Goal: Task Accomplishment & Management: Use online tool/utility

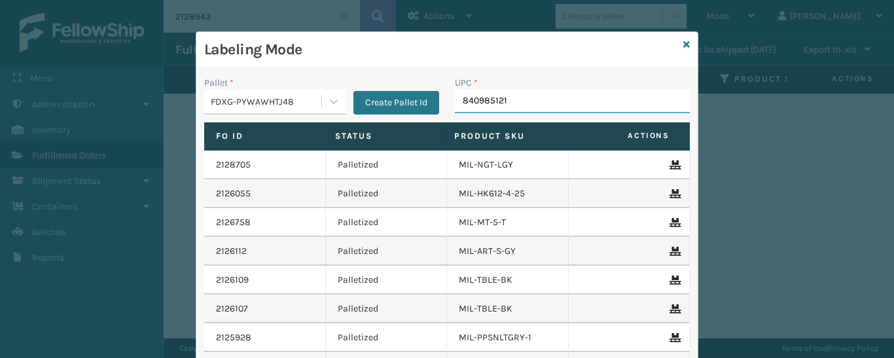
type input "8409851216"
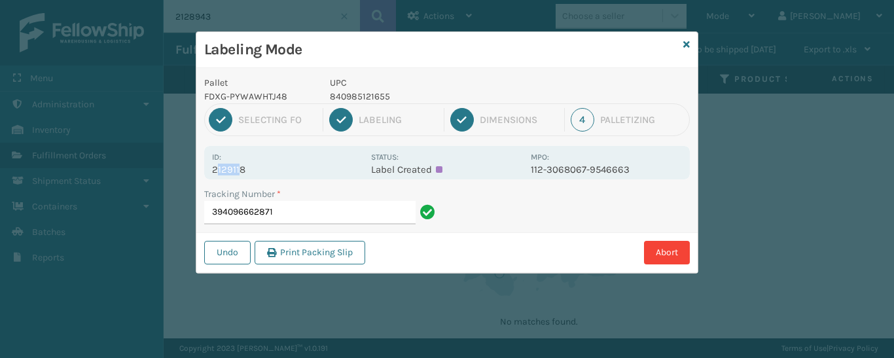
drag, startPoint x: 219, startPoint y: 170, endPoint x: 240, endPoint y: 170, distance: 20.9
click at [240, 170] on p "2129118" at bounding box center [287, 170] width 151 height 12
click at [215, 162] on div "Id: 2129118" at bounding box center [287, 163] width 151 height 26
drag, startPoint x: 211, startPoint y: 166, endPoint x: 253, endPoint y: 177, distance: 43.3
click at [253, 177] on div "Id: 2129118 Status: Label Created MPO: 112-3068067-9546663" at bounding box center [447, 162] width 486 height 33
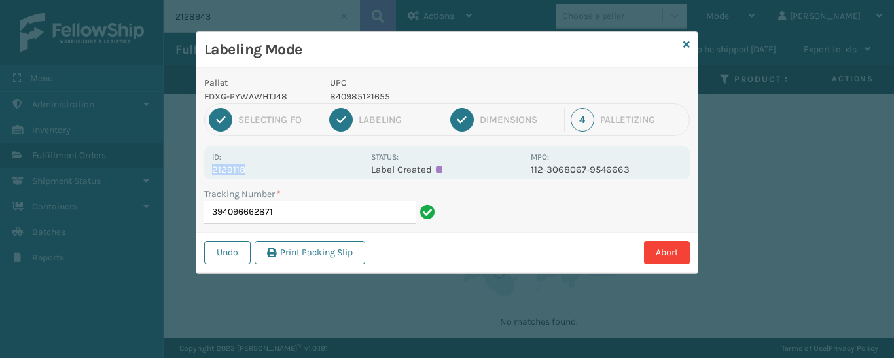
copy p "2129118"
click at [286, 206] on input "394096662871" at bounding box center [309, 213] width 211 height 24
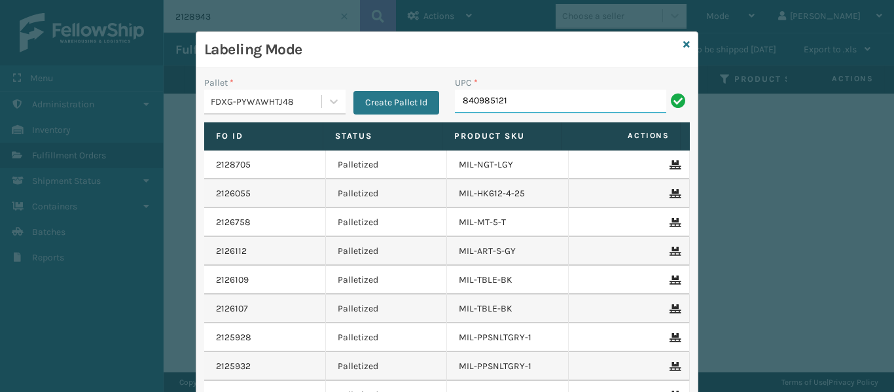
type input "8409851216"
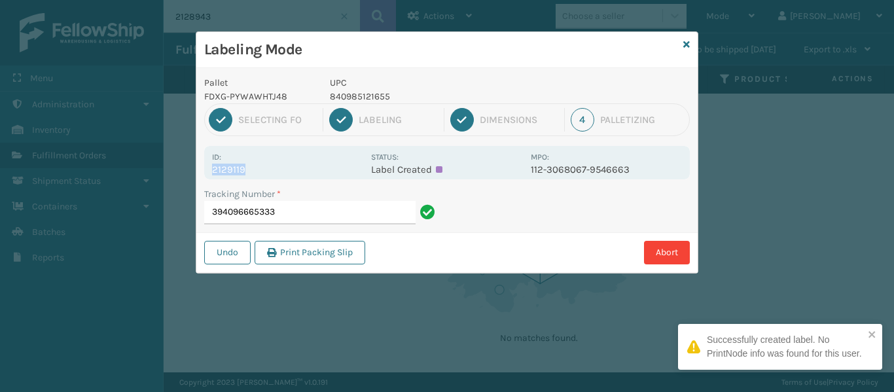
drag, startPoint x: 206, startPoint y: 166, endPoint x: 248, endPoint y: 172, distance: 42.3
click at [248, 172] on div "Id: 2129119 Status: Label Created MPO: 112-3068067-9546663" at bounding box center [447, 162] width 486 height 33
copy p "2129119"
click at [280, 205] on input "394096665333" at bounding box center [309, 213] width 211 height 24
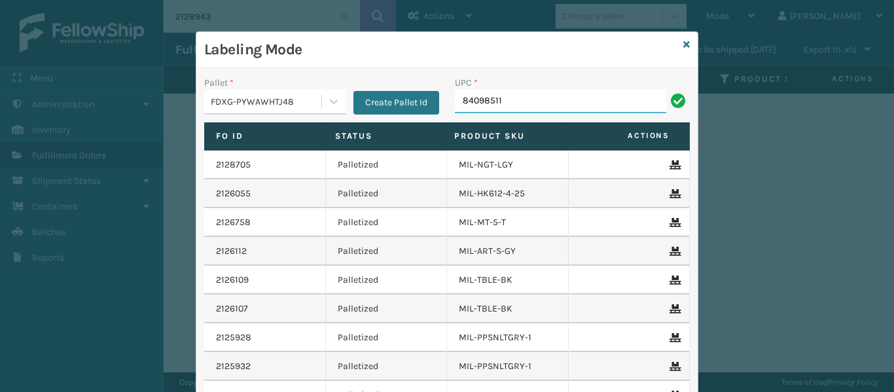
type input "840985118"
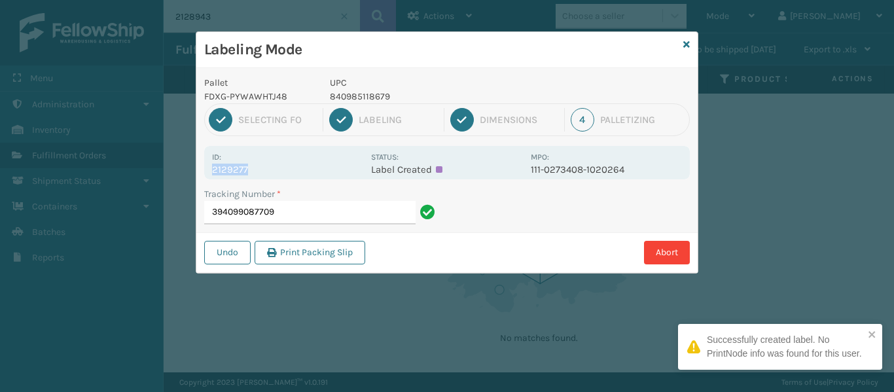
drag, startPoint x: 211, startPoint y: 167, endPoint x: 272, endPoint y: 173, distance: 61.9
click at [272, 173] on div "Id: 2129277 Status: Label Created MPO: 111-0273408-1020264" at bounding box center [447, 162] width 486 height 33
copy p "2129277"
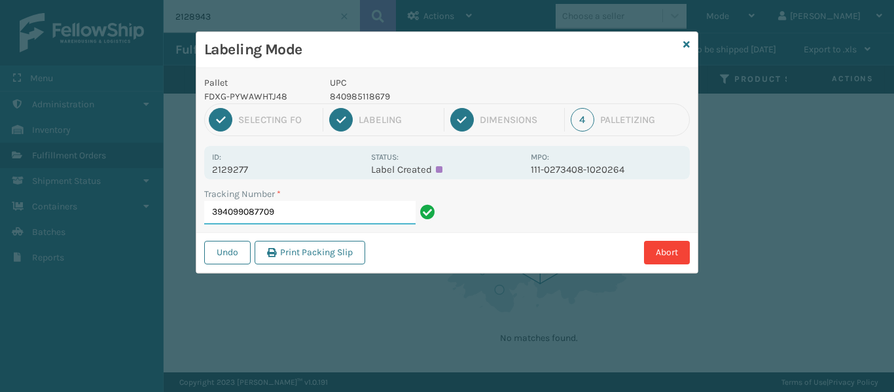
click at [313, 213] on input "394099087709" at bounding box center [309, 213] width 211 height 24
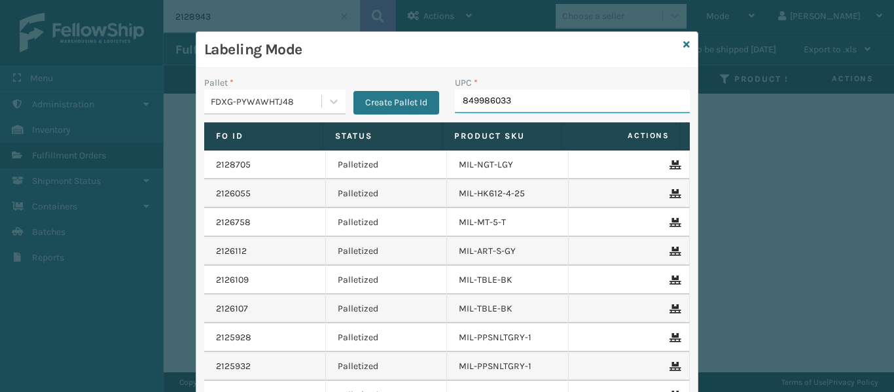
type input "8499860338"
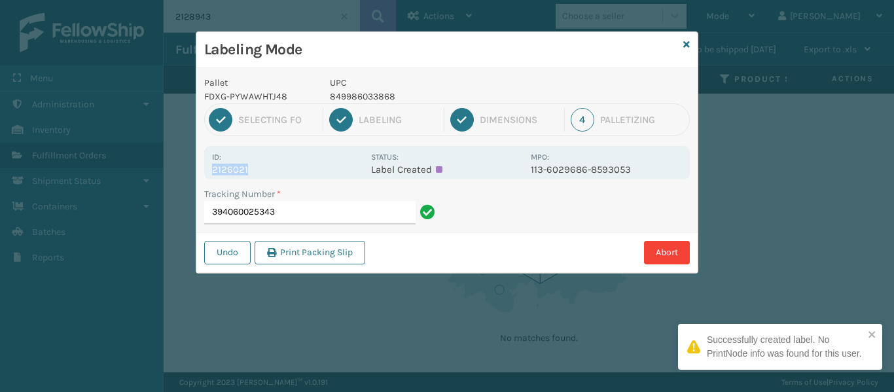
drag, startPoint x: 215, startPoint y: 170, endPoint x: 258, endPoint y: 168, distance: 43.2
click at [258, 168] on p "2126021" at bounding box center [287, 170] width 151 height 12
copy p "2126021"
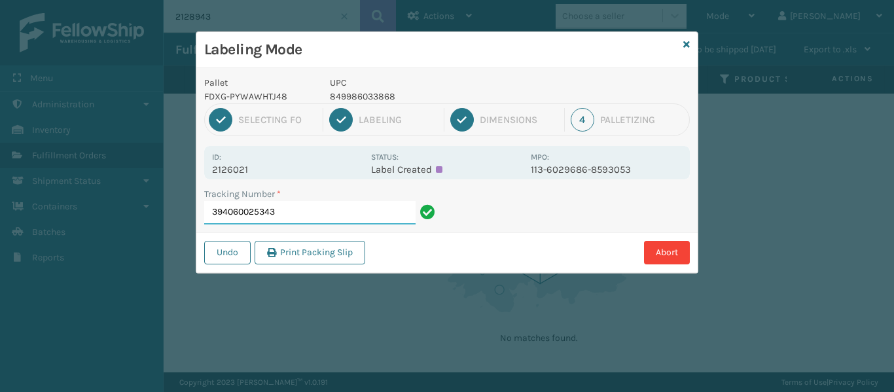
click at [294, 216] on input "394060025343" at bounding box center [309, 213] width 211 height 24
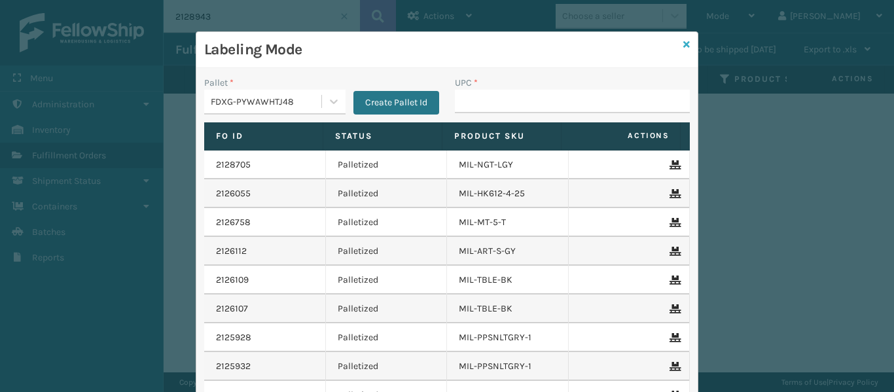
click at [683, 43] on icon at bounding box center [686, 44] width 7 height 9
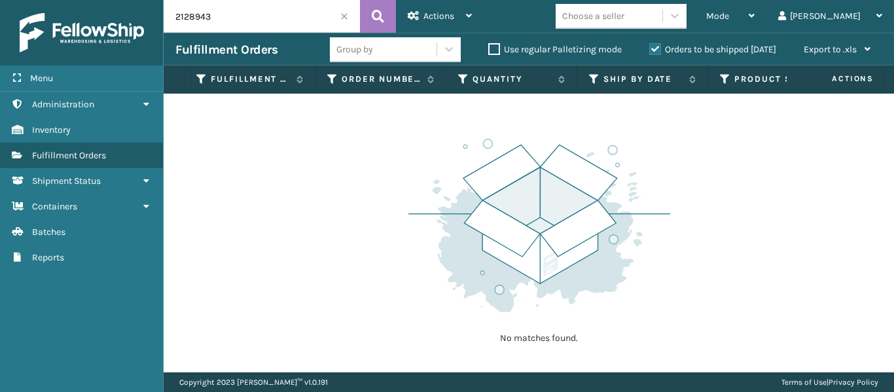
click at [344, 17] on span at bounding box center [344, 16] width 8 height 8
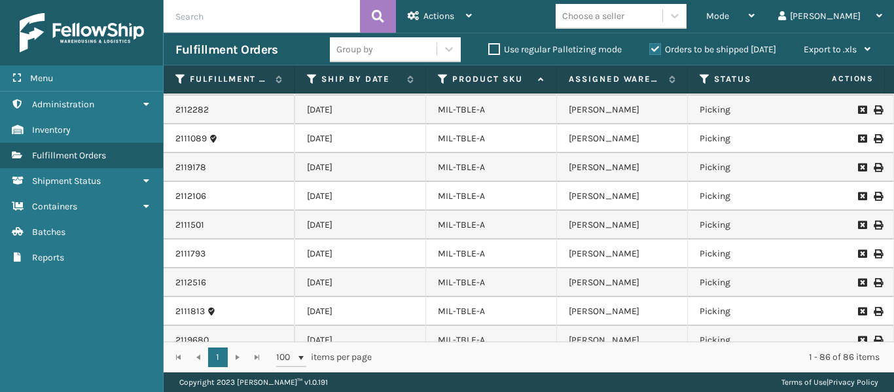
scroll to position [2264, 282]
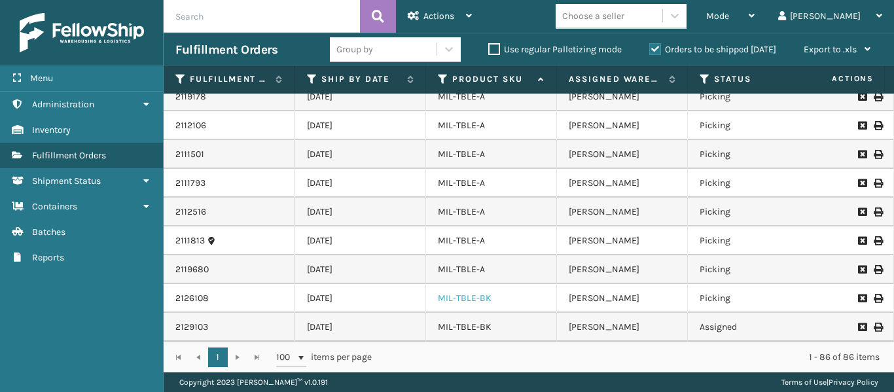
click at [473, 293] on link "MIL-TBLE-BK" at bounding box center [465, 298] width 54 height 11
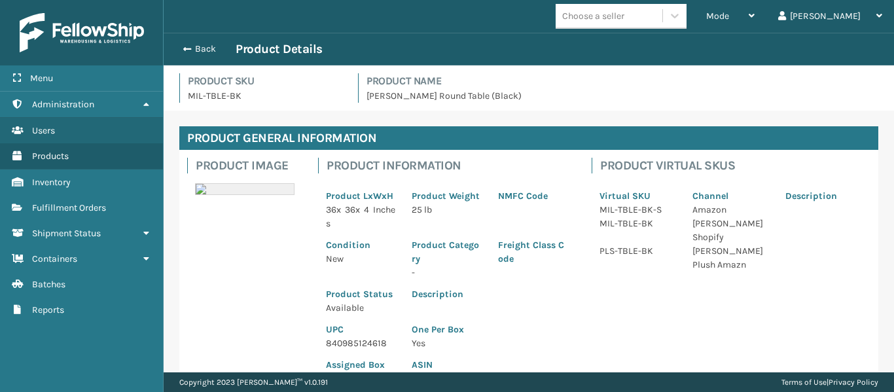
scroll to position [237, 0]
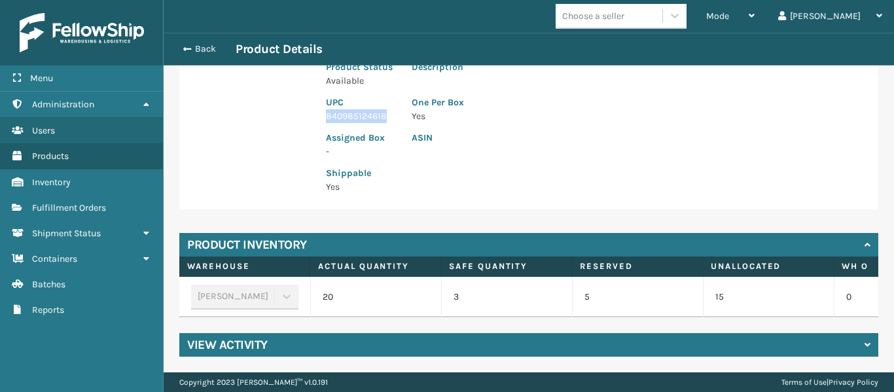
drag, startPoint x: 326, startPoint y: 107, endPoint x: 387, endPoint y: 113, distance: 61.2
click at [387, 111] on p "840985124618" at bounding box center [361, 116] width 70 height 14
copy p "840985124618"
drag, startPoint x: 207, startPoint y: 38, endPoint x: 208, endPoint y: 46, distance: 7.9
click at [207, 41] on div "Back Product Details" at bounding box center [529, 49] width 730 height 33
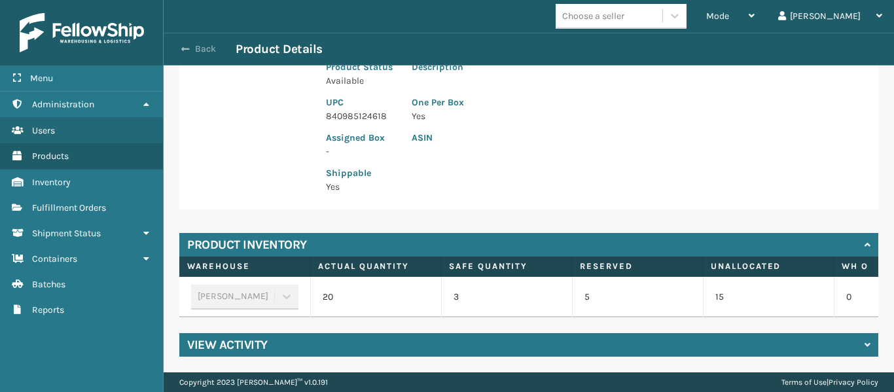
click at [211, 54] on button "Back" at bounding box center [205, 49] width 60 height 12
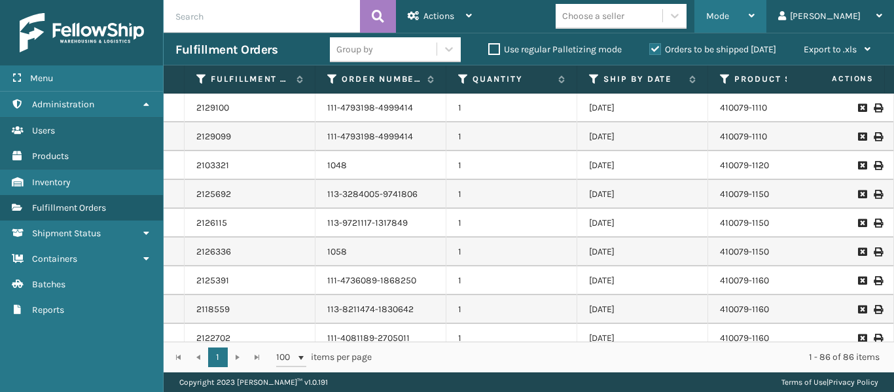
click at [755, 26] on div "Mode" at bounding box center [730, 16] width 48 height 33
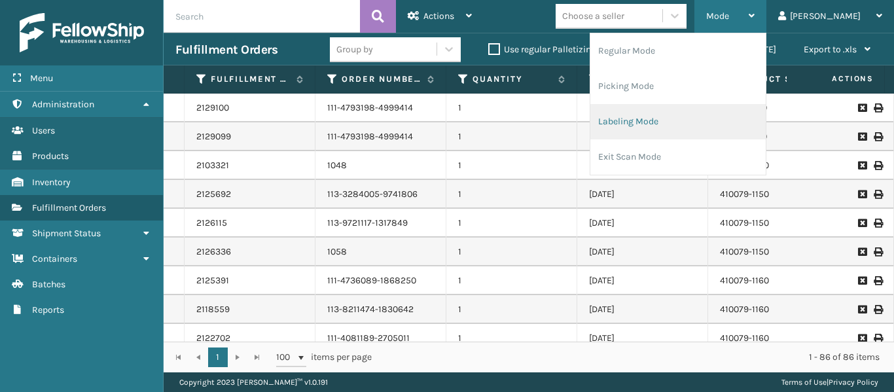
click at [697, 120] on li "Labeling Mode" at bounding box center [677, 121] width 175 height 35
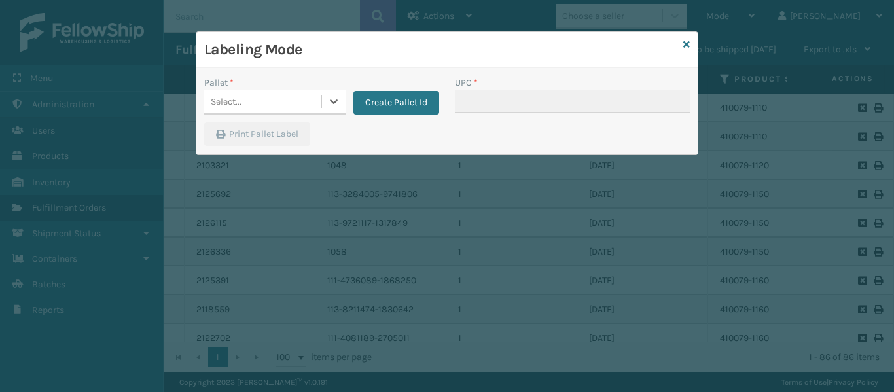
click at [312, 108] on div "Select..." at bounding box center [262, 102] width 117 height 22
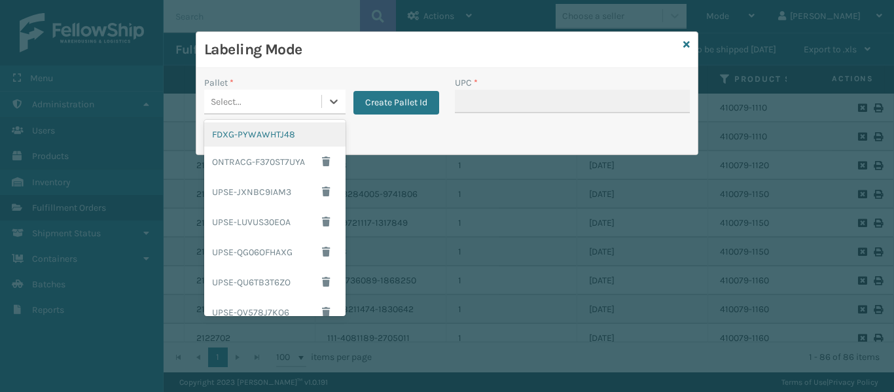
click at [293, 132] on div "FDXG-PYWAWHTJ48" at bounding box center [274, 134] width 141 height 24
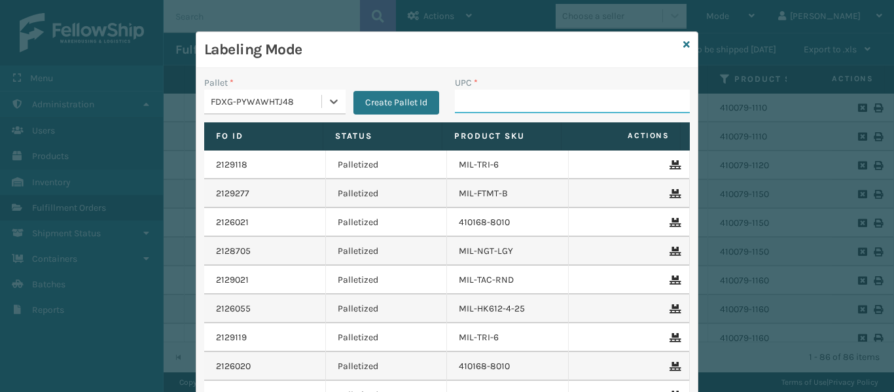
click at [499, 110] on input "UPC *" at bounding box center [572, 102] width 235 height 24
paste input "840985124618"
type input "840985124618"
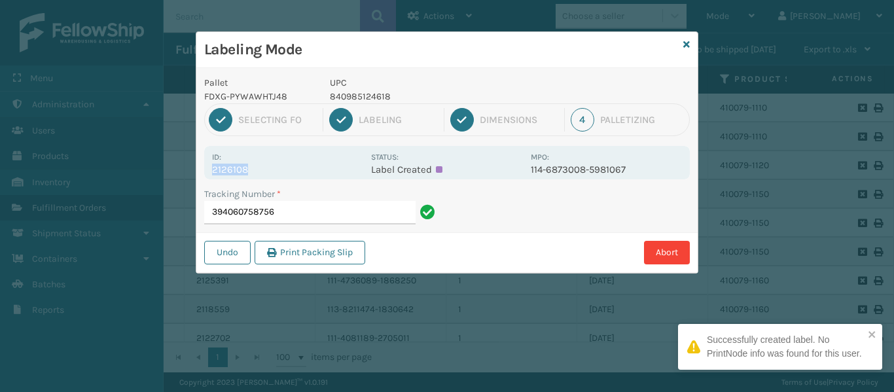
drag, startPoint x: 213, startPoint y: 168, endPoint x: 277, endPoint y: 171, distance: 63.6
click at [277, 171] on div "Id: 2126108 Status: Label Created MPO: 114-6873008-5981067" at bounding box center [447, 162] width 486 height 33
copy p "2126108"
click at [307, 219] on input "394060758756" at bounding box center [309, 213] width 211 height 24
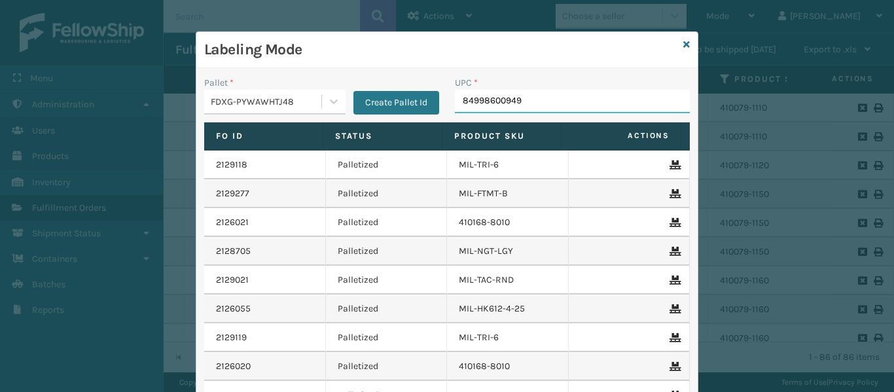
type input "849986009498"
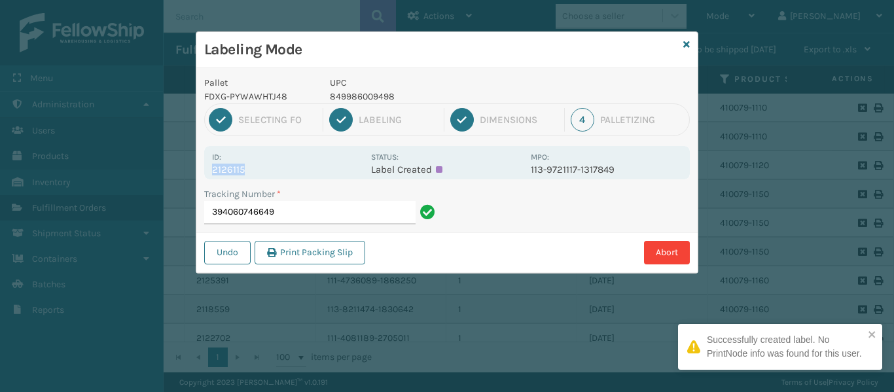
drag, startPoint x: 214, startPoint y: 169, endPoint x: 257, endPoint y: 168, distance: 42.6
click at [257, 168] on p "2126115" at bounding box center [287, 170] width 151 height 12
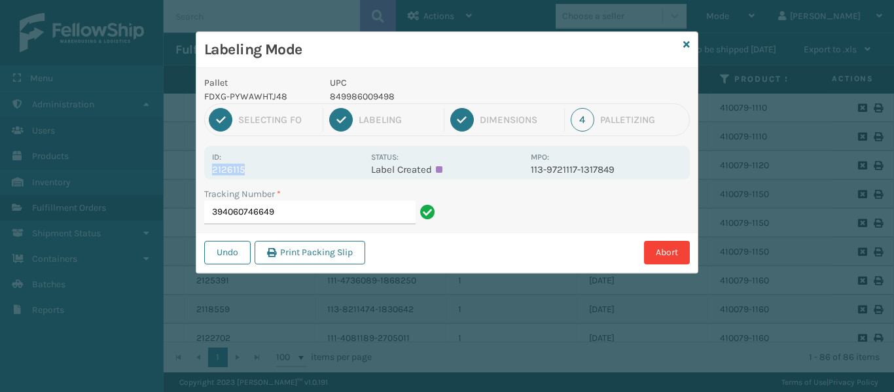
copy p "2126115"
click at [397, 223] on input "394060746649" at bounding box center [309, 213] width 211 height 24
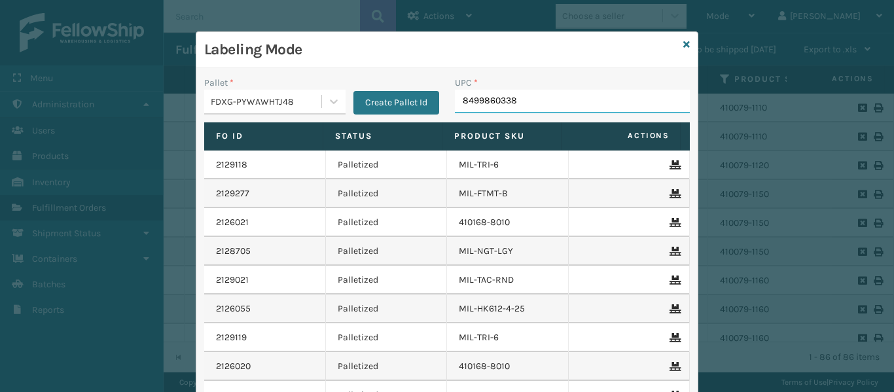
type input "84998603389"
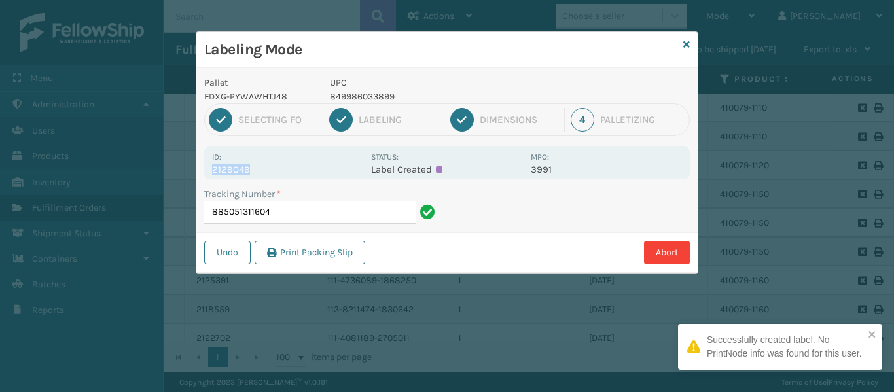
drag, startPoint x: 213, startPoint y: 165, endPoint x: 283, endPoint y: 170, distance: 70.2
click at [283, 170] on p "2129049" at bounding box center [287, 170] width 151 height 12
copy p "2129049"
click at [309, 208] on input "885051311604" at bounding box center [309, 213] width 211 height 24
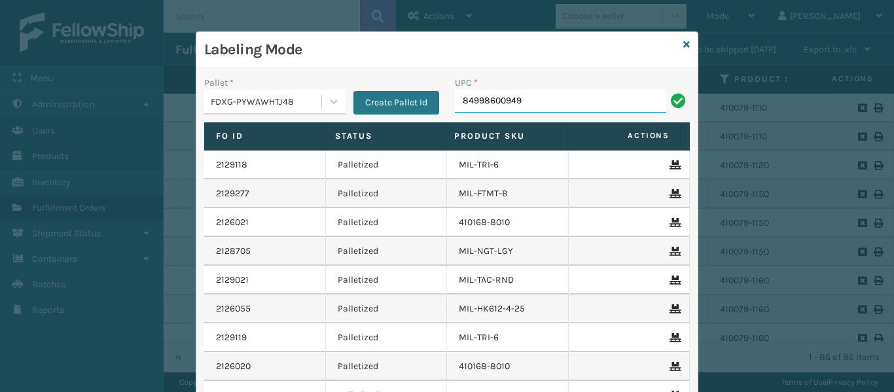
type input "849986009498"
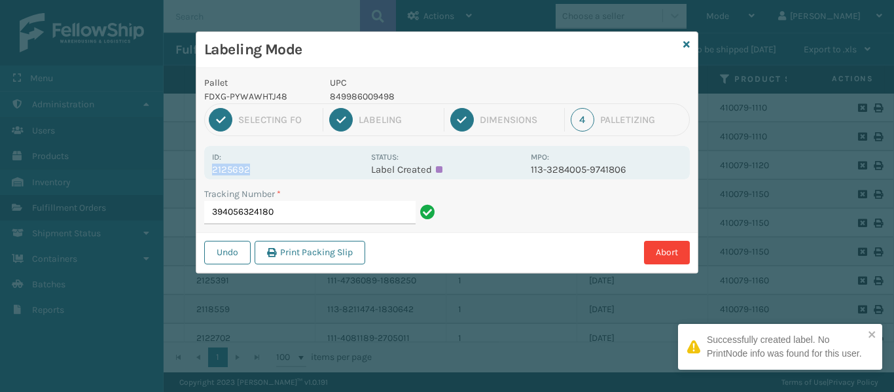
drag, startPoint x: 213, startPoint y: 169, endPoint x: 291, endPoint y: 171, distance: 77.9
click at [291, 171] on p "2125692" at bounding box center [287, 170] width 151 height 12
copy p "2125692"
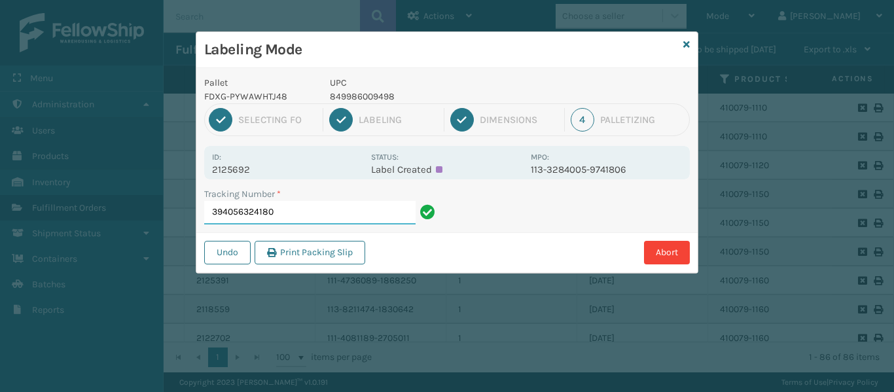
click at [301, 209] on input "394056324180" at bounding box center [309, 213] width 211 height 24
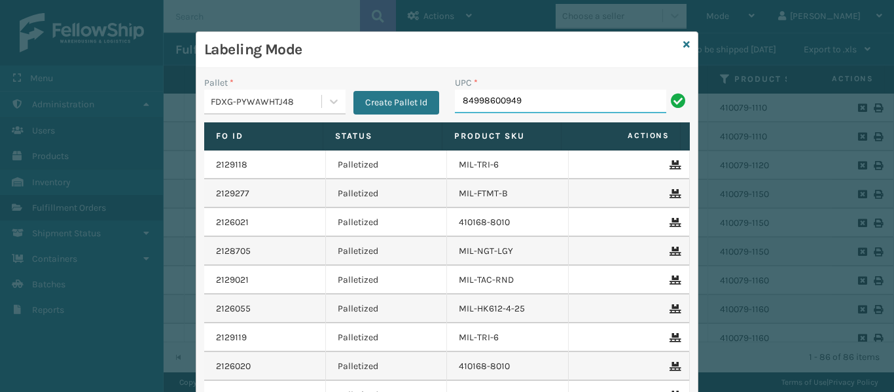
type input "849986009498"
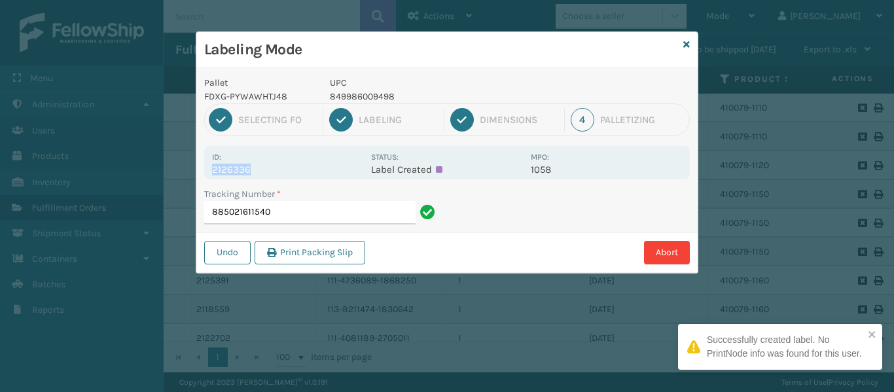
drag, startPoint x: 211, startPoint y: 170, endPoint x: 306, endPoint y: 178, distance: 95.2
click at [306, 178] on div "Id: 2126336 Status: Label Created MPO: 1058" at bounding box center [447, 162] width 486 height 33
copy p "2126336"
click at [338, 215] on input "885021611540" at bounding box center [309, 213] width 211 height 24
